Goal: Find contact information: Find contact information

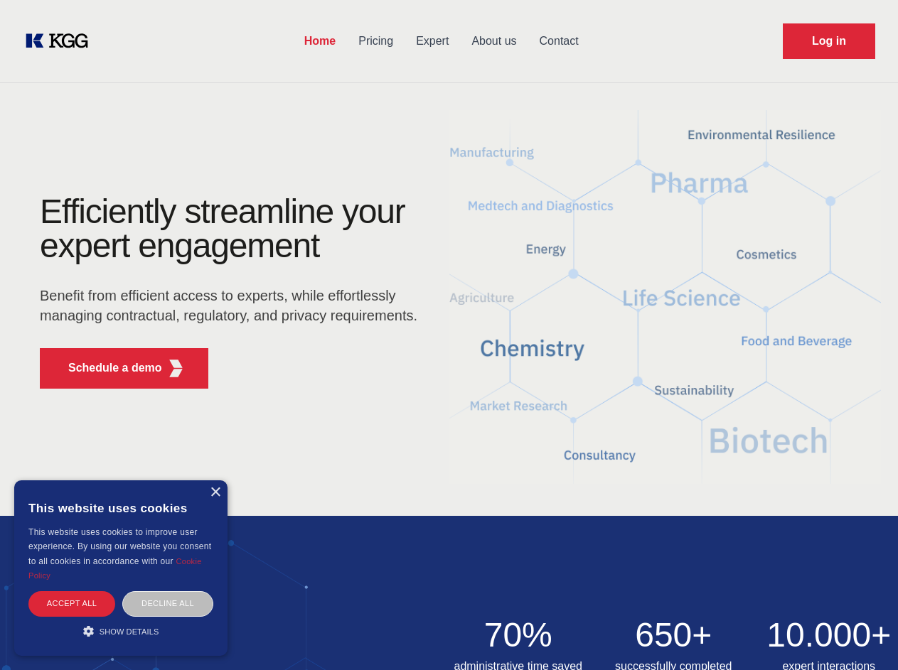
click at [448, 335] on div "Efficiently streamline your expert engagement Benefit from efficient access to …" at bounding box center [233, 297] width 432 height 205
click at [107, 368] on p "Schedule a demo" at bounding box center [115, 368] width 94 height 17
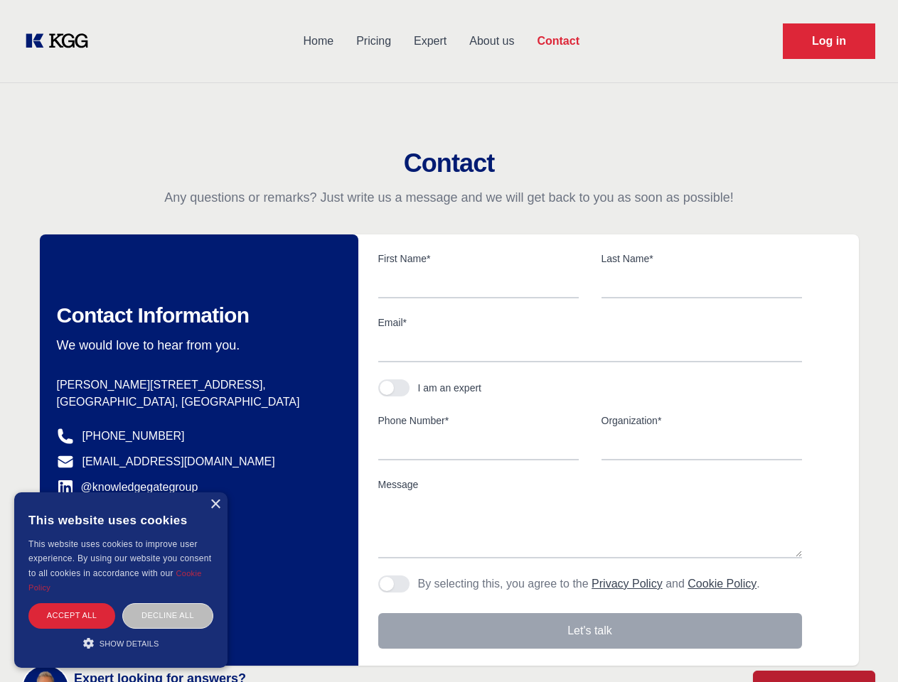
click at [215, 493] on div "× This website uses cookies This website uses cookies to improve user experienc…" at bounding box center [120, 581] width 213 height 176
click at [72, 603] on div "Accept all" at bounding box center [71, 615] width 87 height 25
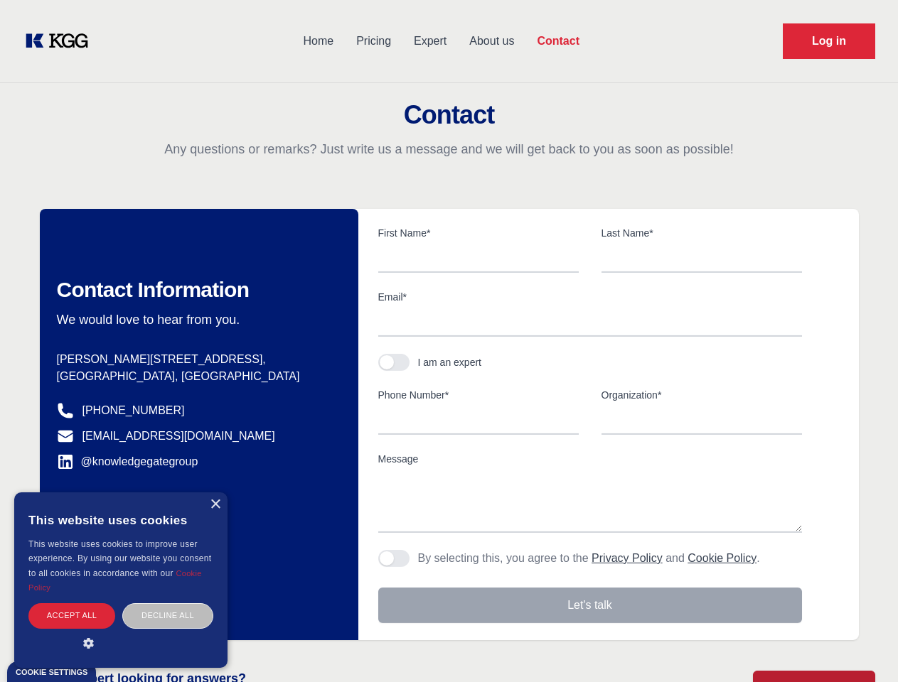
click at [168, 603] on div "Decline all" at bounding box center [167, 615] width 91 height 25
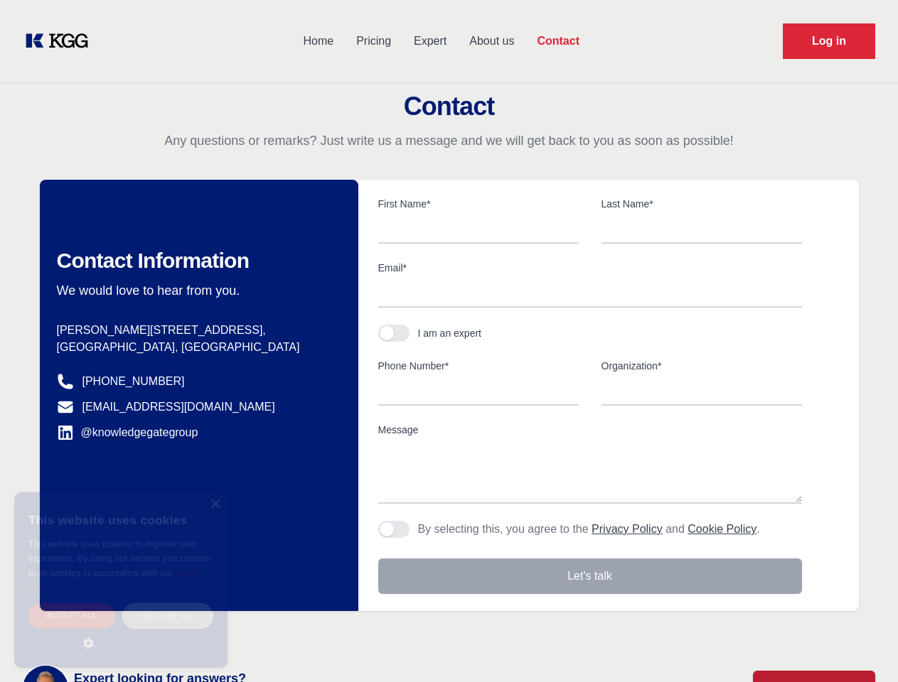
click at [121, 631] on main "Contact Any questions or remarks? Just write us a message and we will get back …" at bounding box center [449, 370] width 898 height 740
